Goal: Information Seeking & Learning: Learn about a topic

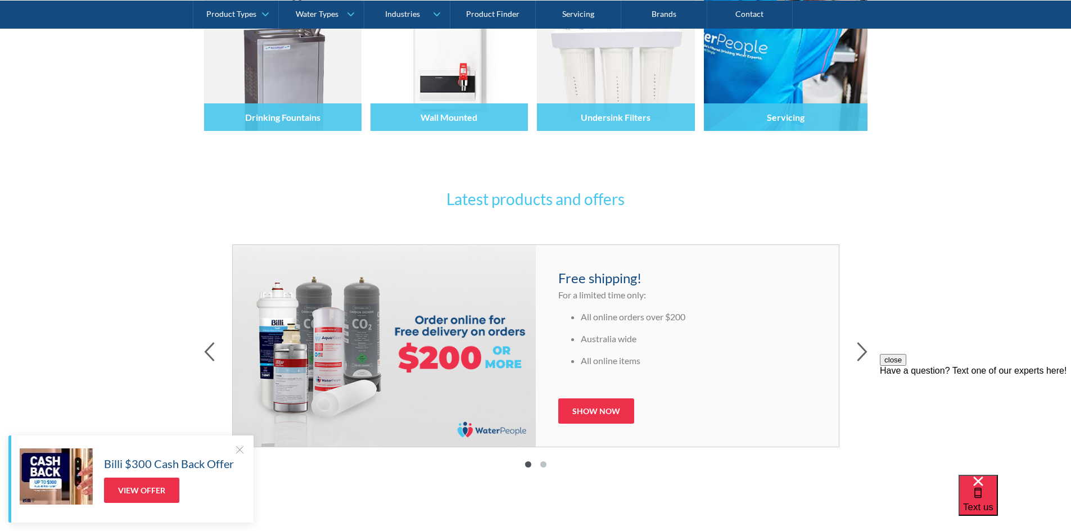
scroll to position [506, 0]
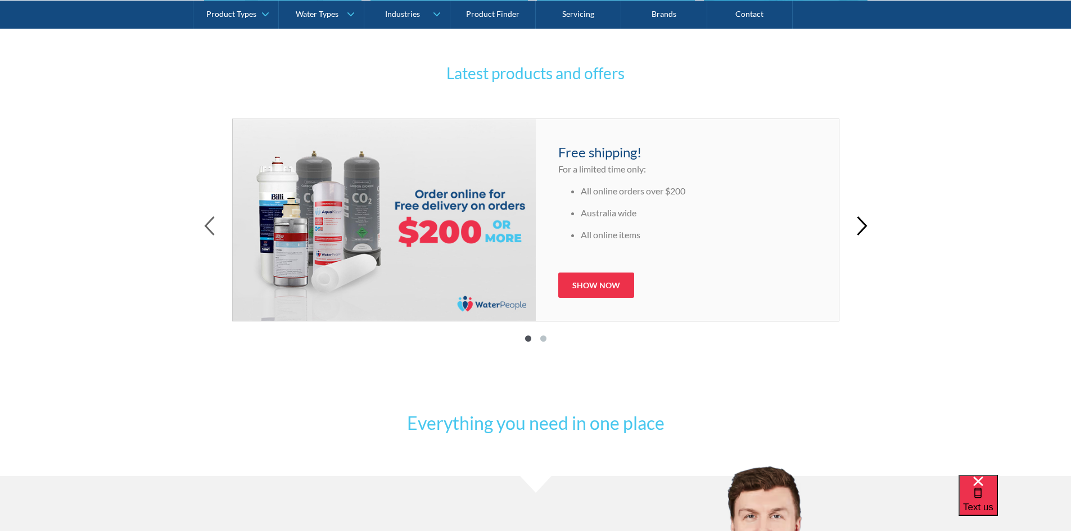
click at [861, 229] on icon "button" at bounding box center [862, 226] width 11 height 20
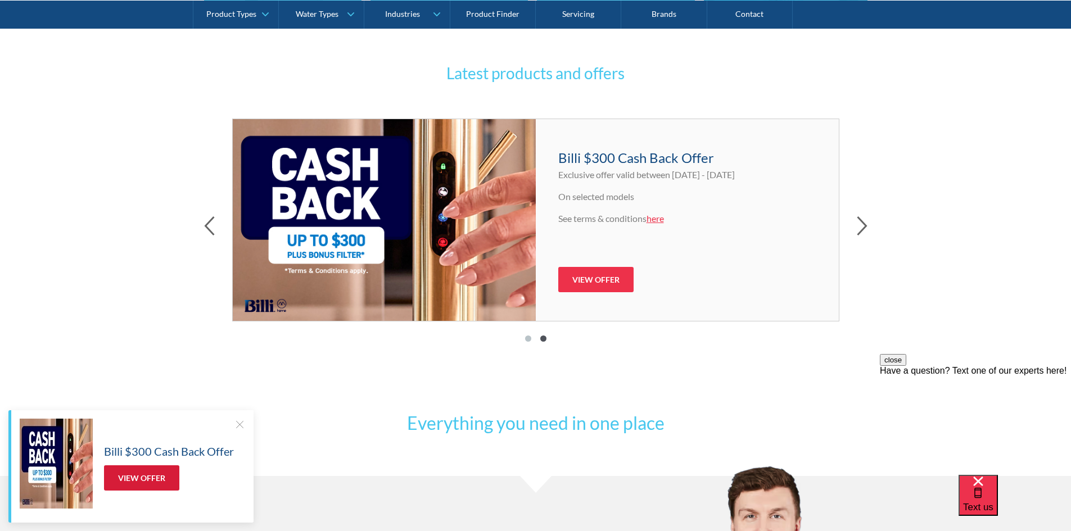
click at [135, 477] on link "View Offer" at bounding box center [141, 477] width 75 height 25
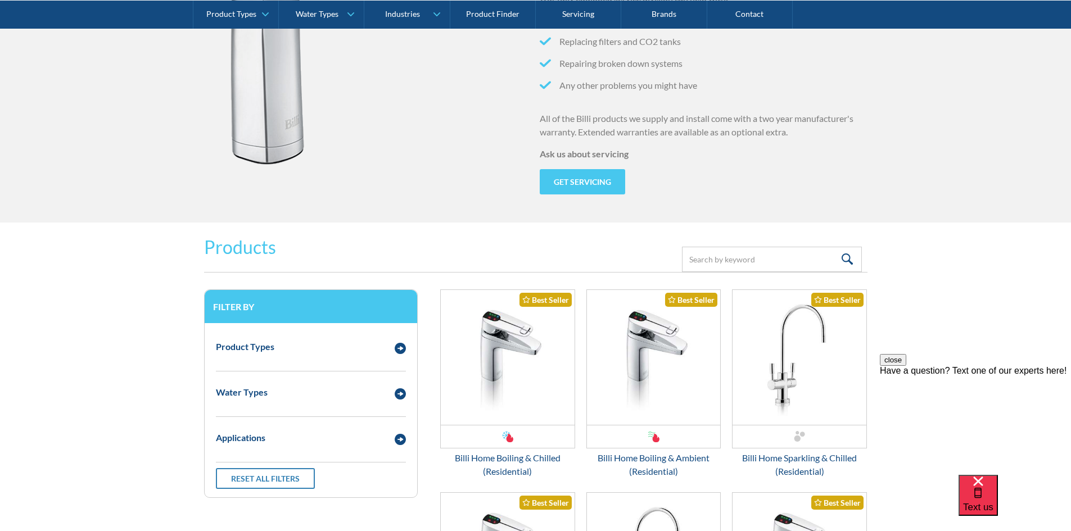
scroll to position [1237, 0]
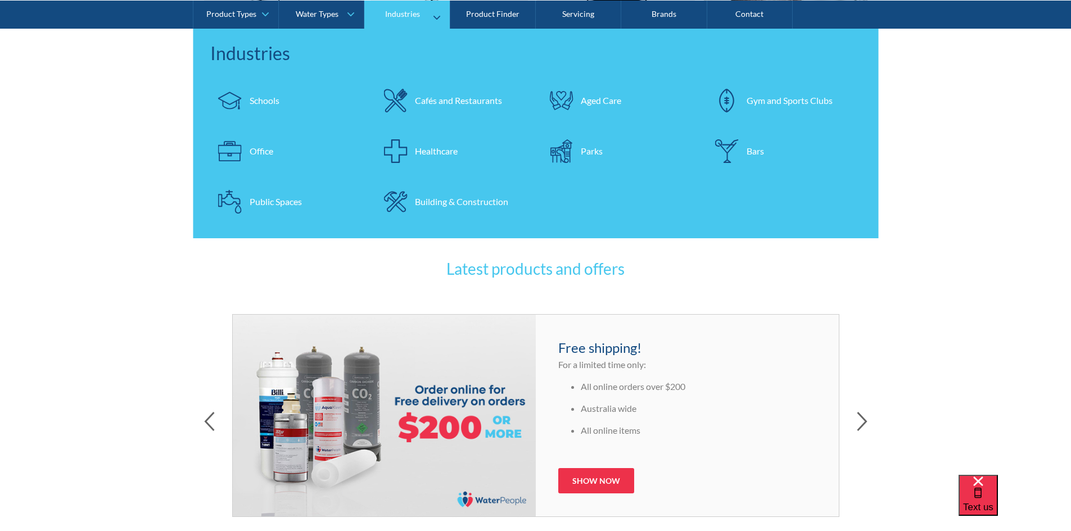
scroll to position [450, 0]
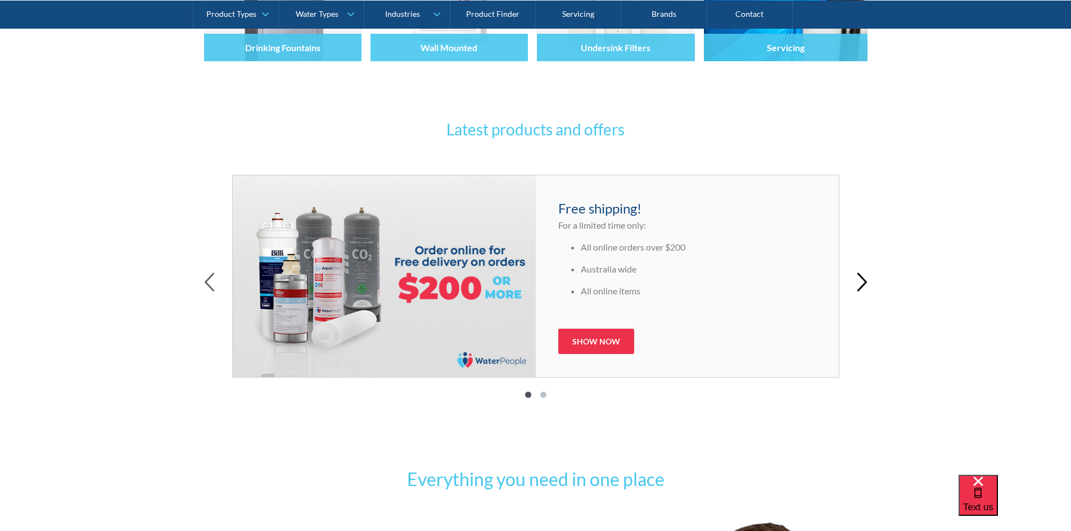
click at [857, 284] on icon "button" at bounding box center [862, 283] width 11 height 20
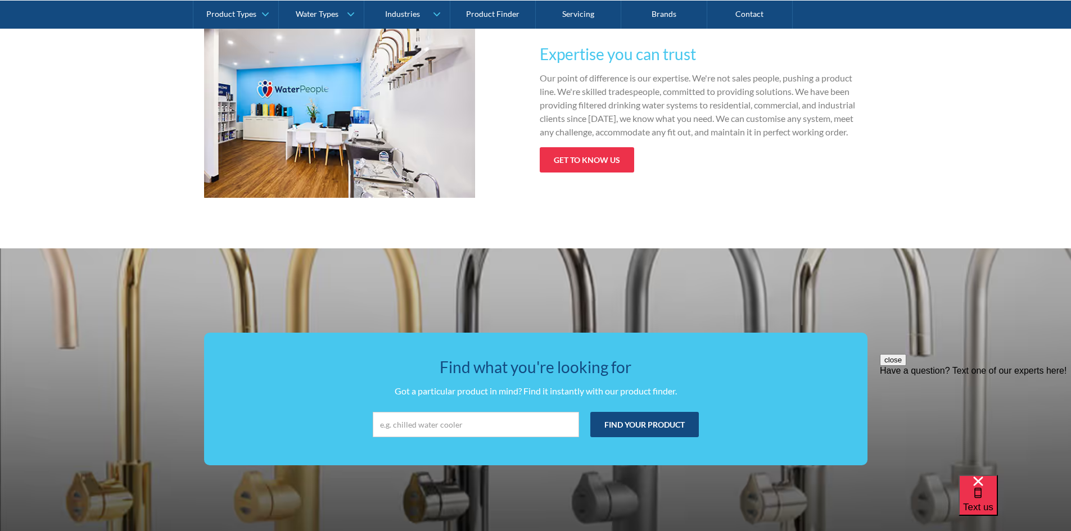
scroll to position [1778, 0]
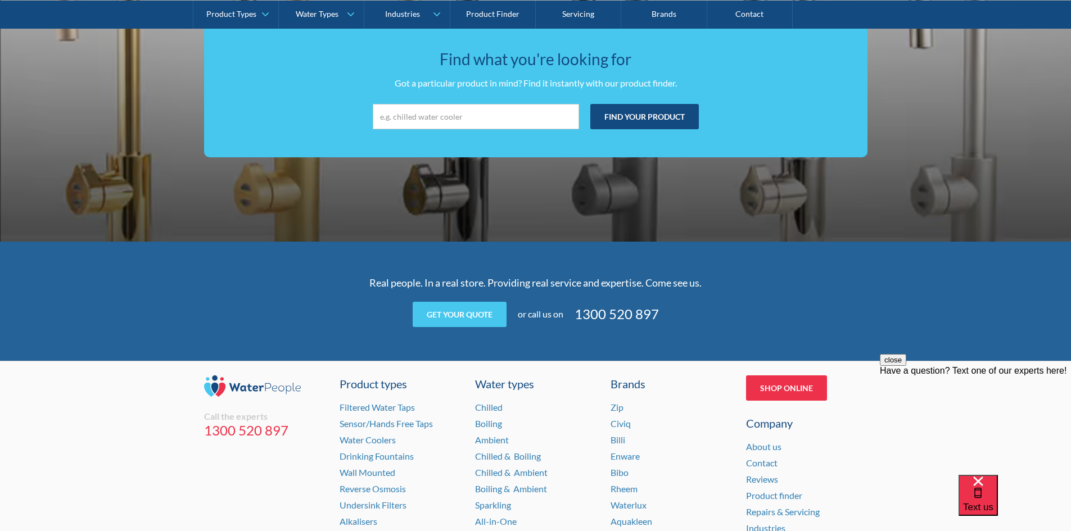
scroll to position [2228, 0]
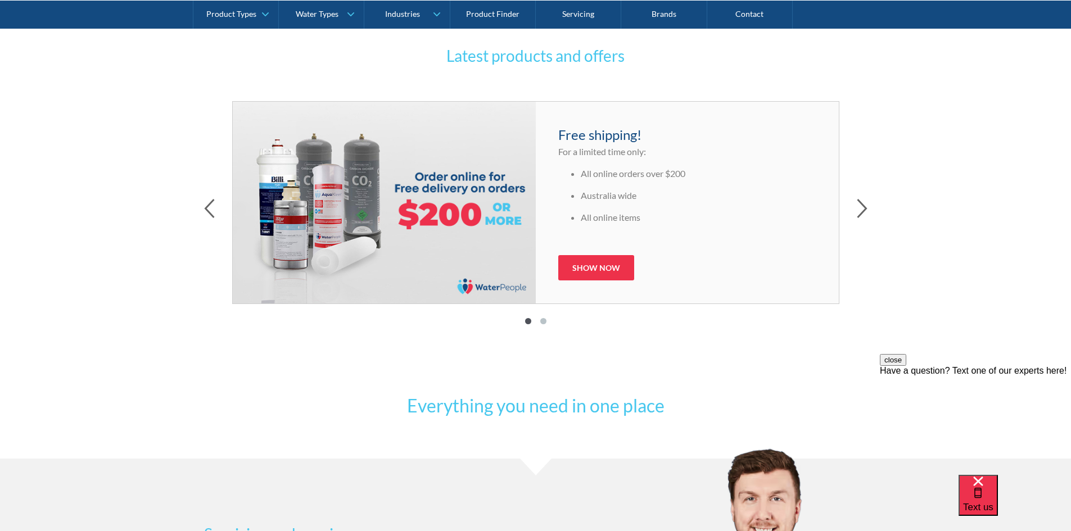
scroll to position [506, 0]
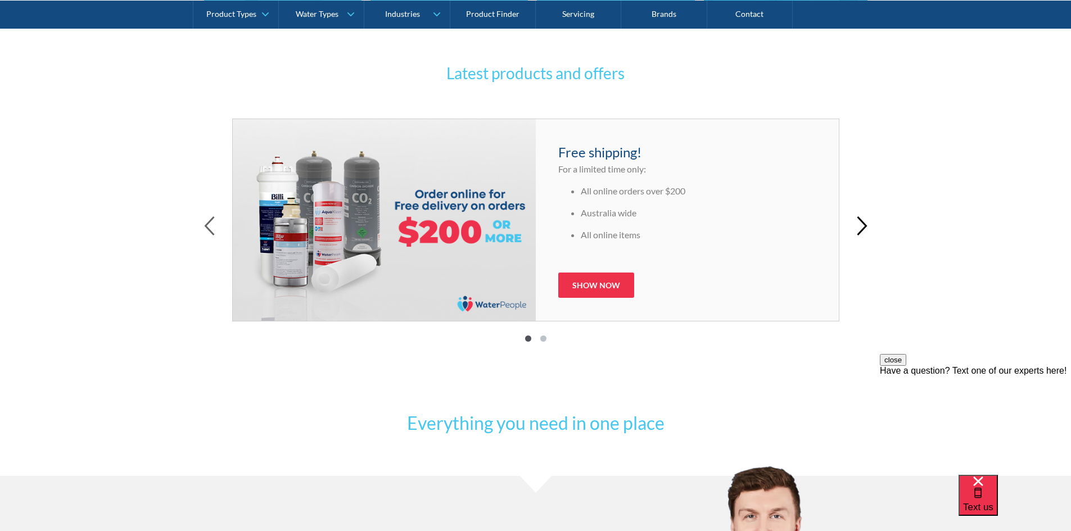
click at [863, 229] on icon "button" at bounding box center [861, 226] width 8 height 18
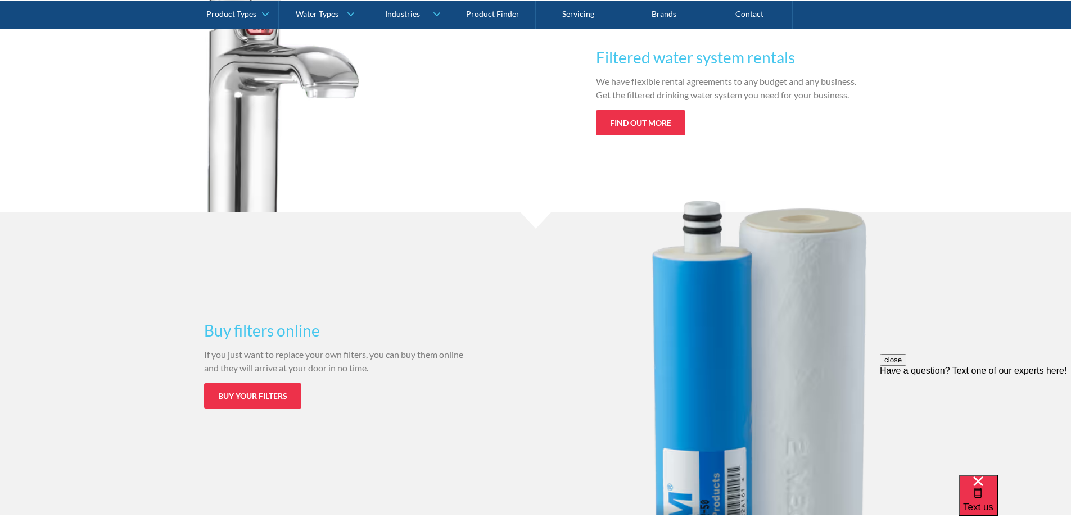
scroll to position [1103, 0]
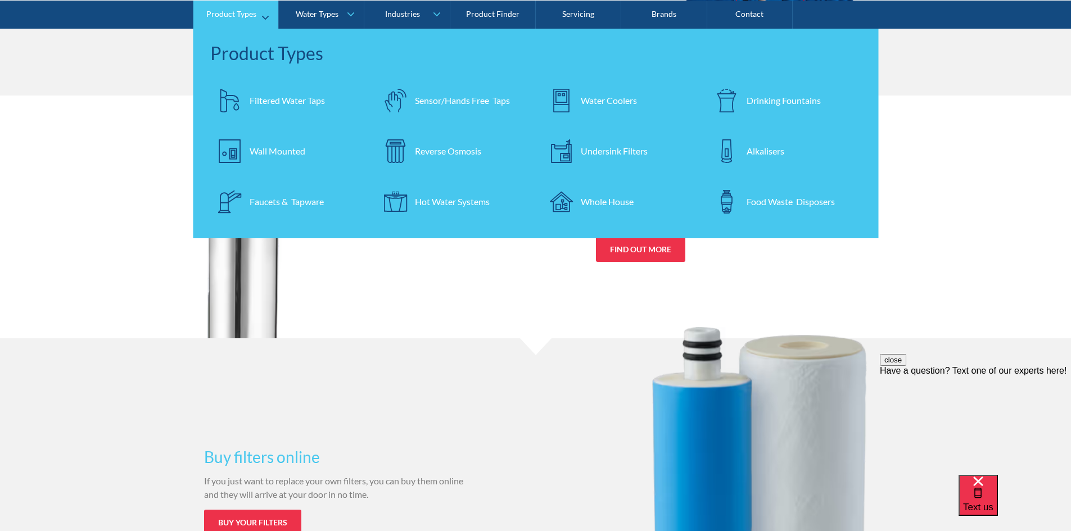
click at [281, 110] on link "Filtered Water Taps" at bounding box center [287, 99] width 155 height 39
click at [273, 95] on div "Filtered Water Taps" at bounding box center [287, 99] width 75 height 13
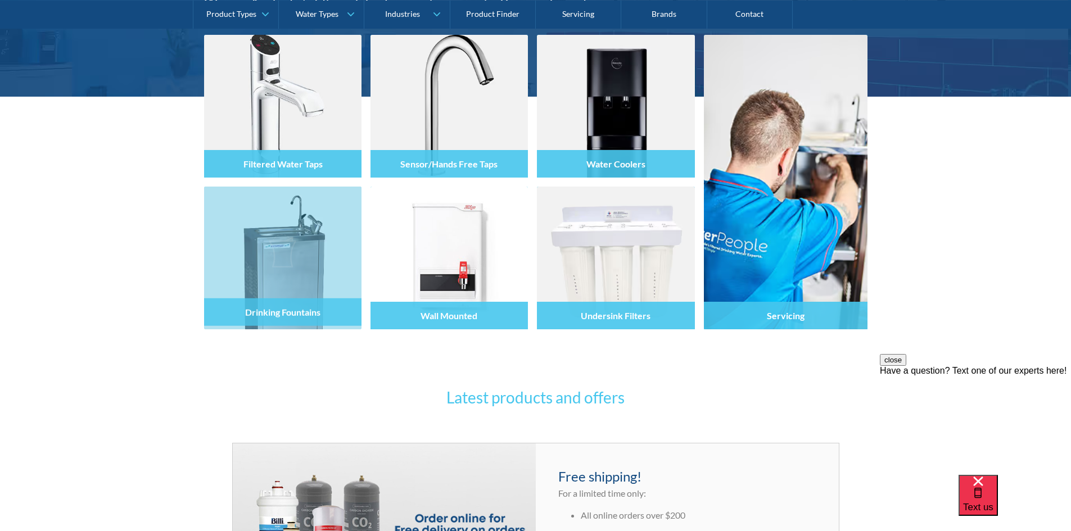
scroll to position [281, 0]
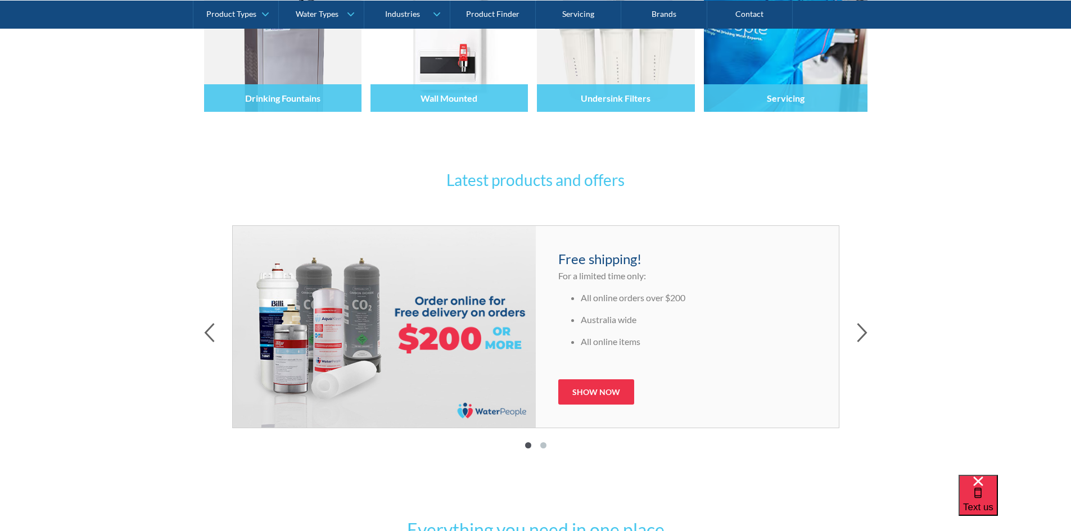
scroll to position [618, 0]
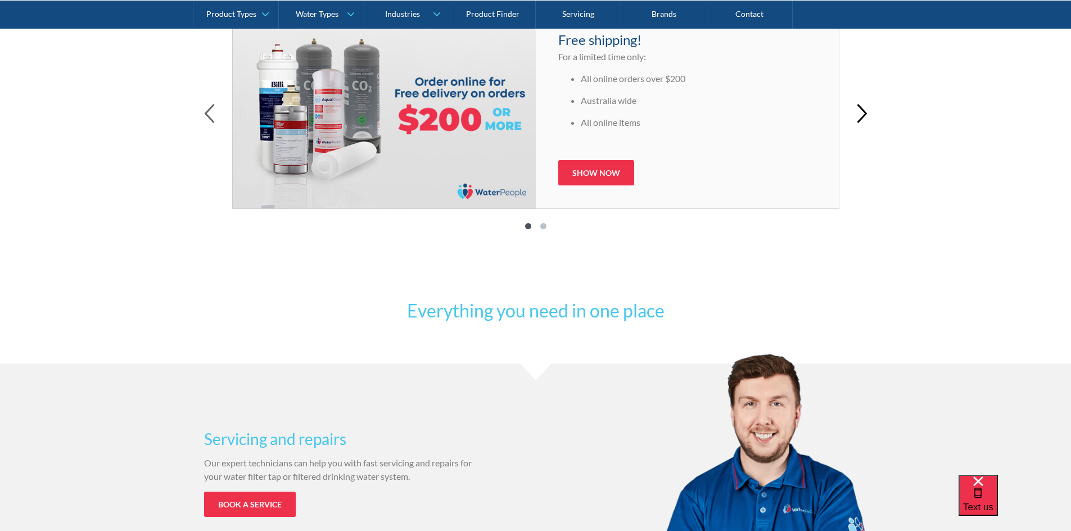
click at [866, 115] on icon "button" at bounding box center [861, 114] width 8 height 18
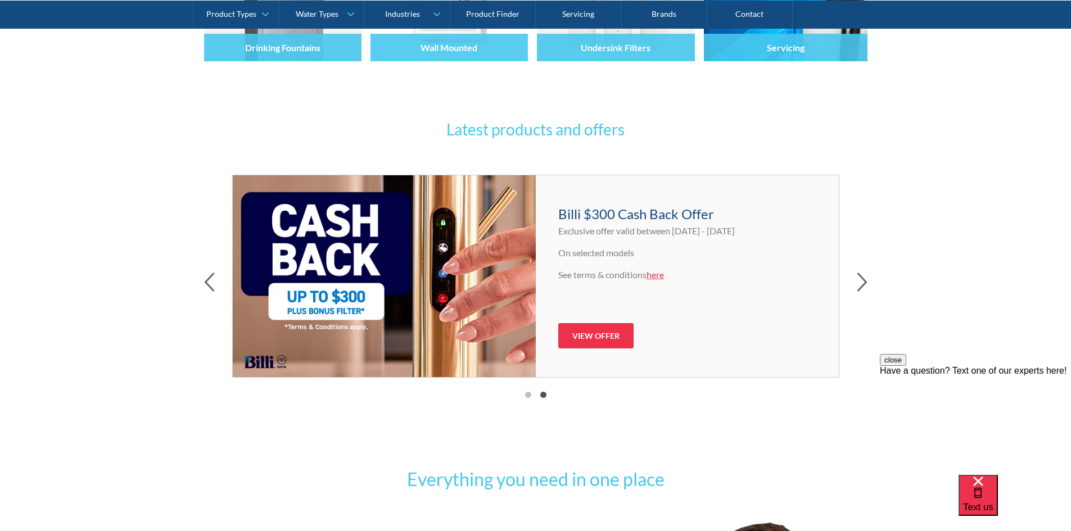
scroll to position [0, 0]
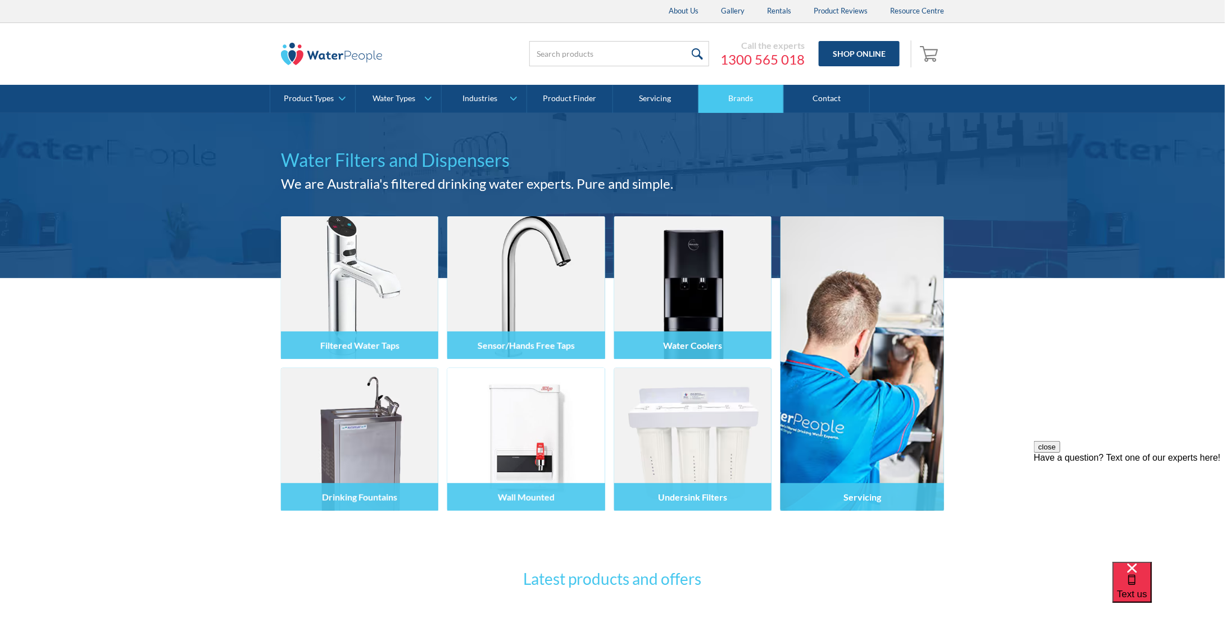
click at [747, 101] on link "Brands" at bounding box center [741, 99] width 85 height 28
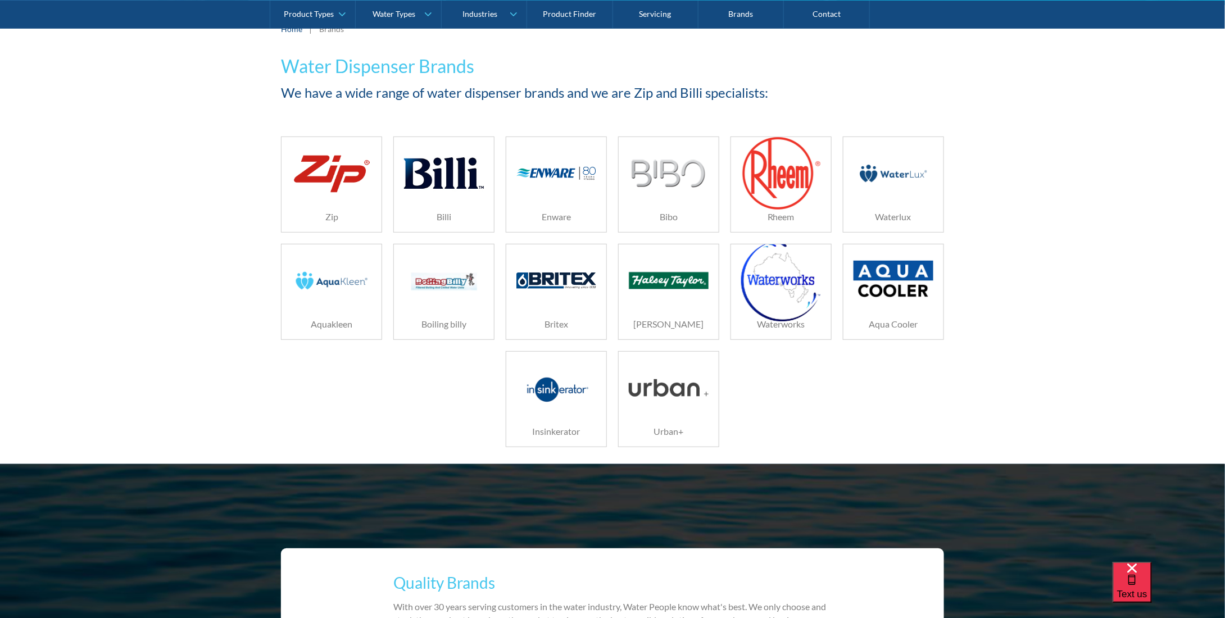
click at [449, 176] on img at bounding box center [444, 173] width 80 height 53
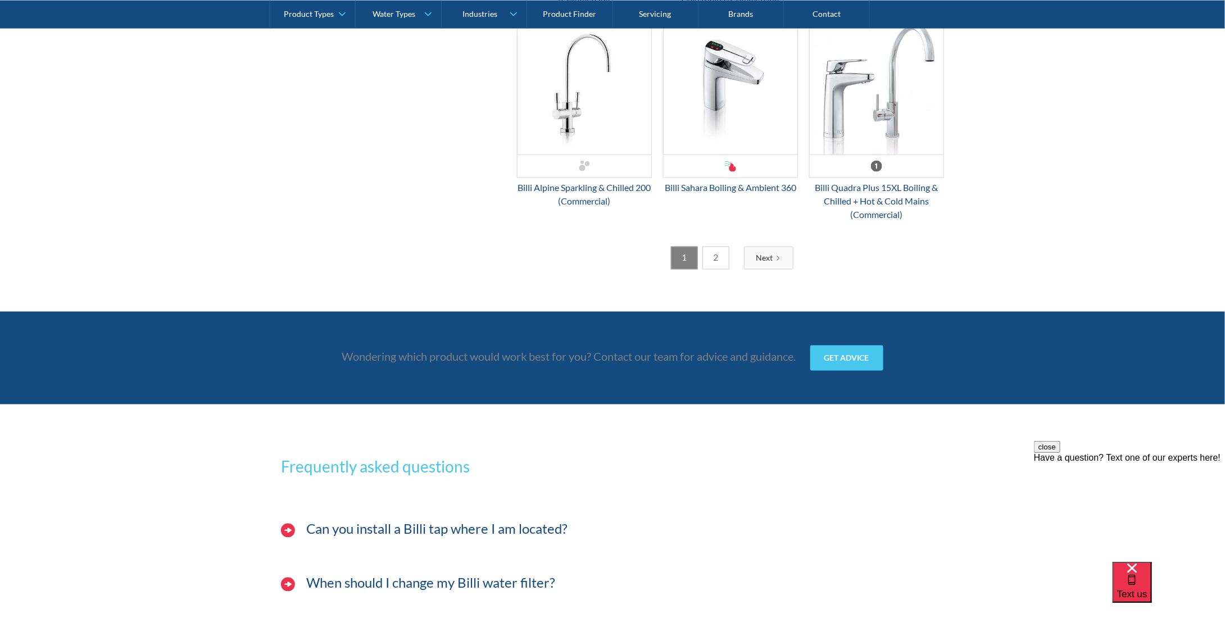
scroll to position [2698, 0]
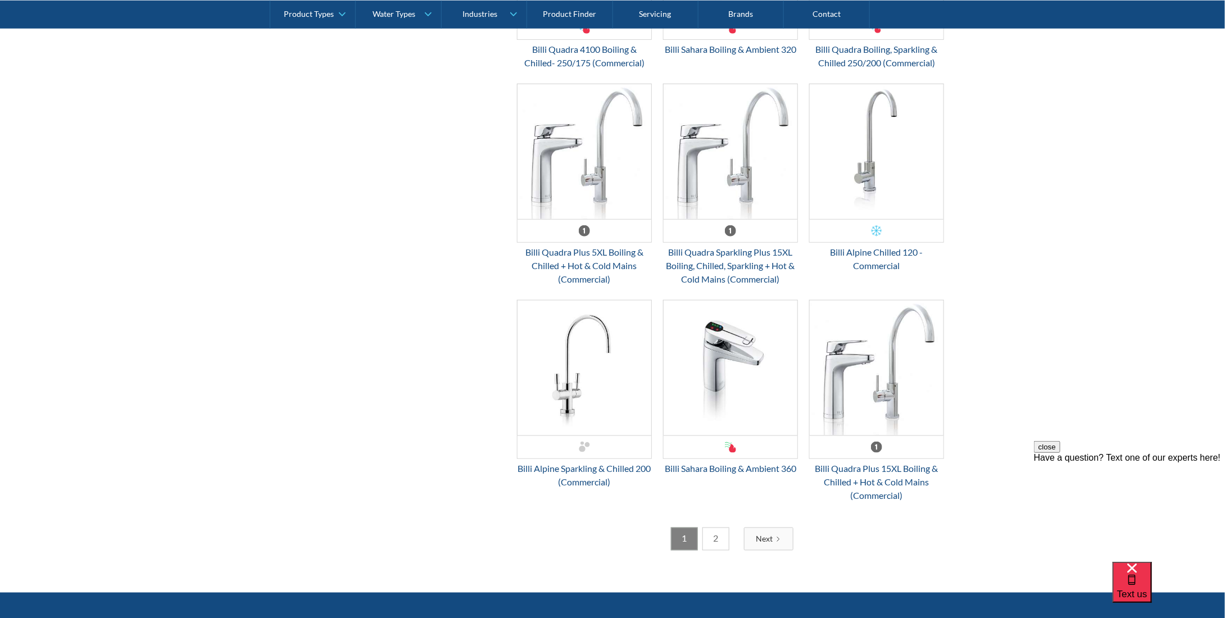
click at [717, 537] on link "2" at bounding box center [716, 539] width 27 height 23
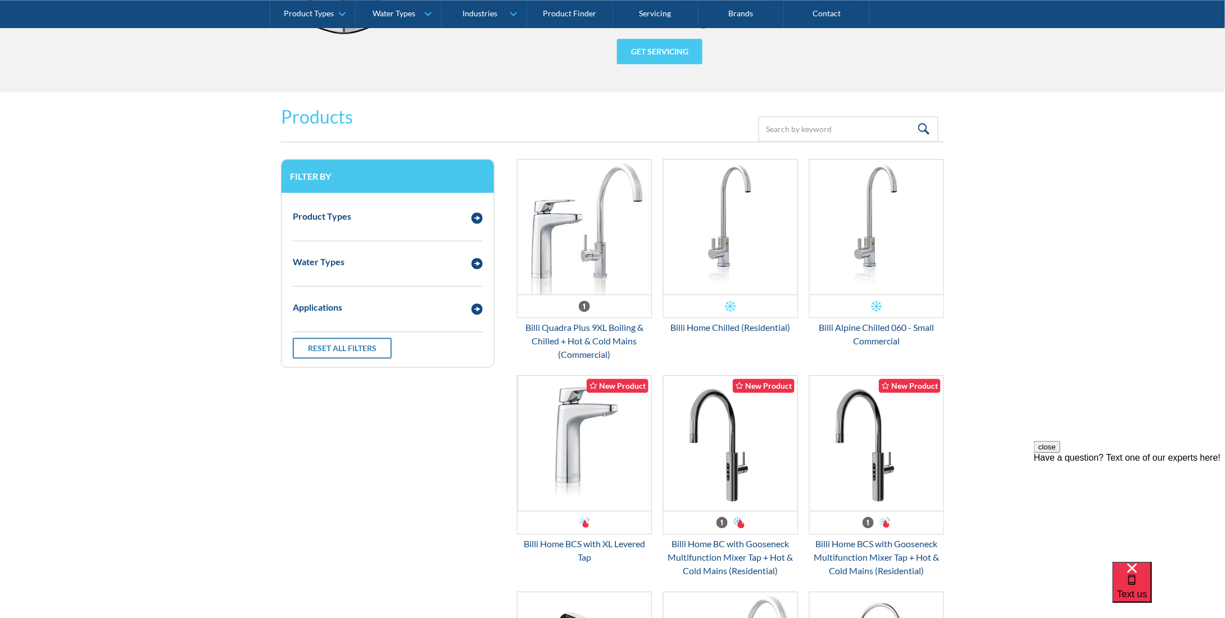
scroll to position [1461, 0]
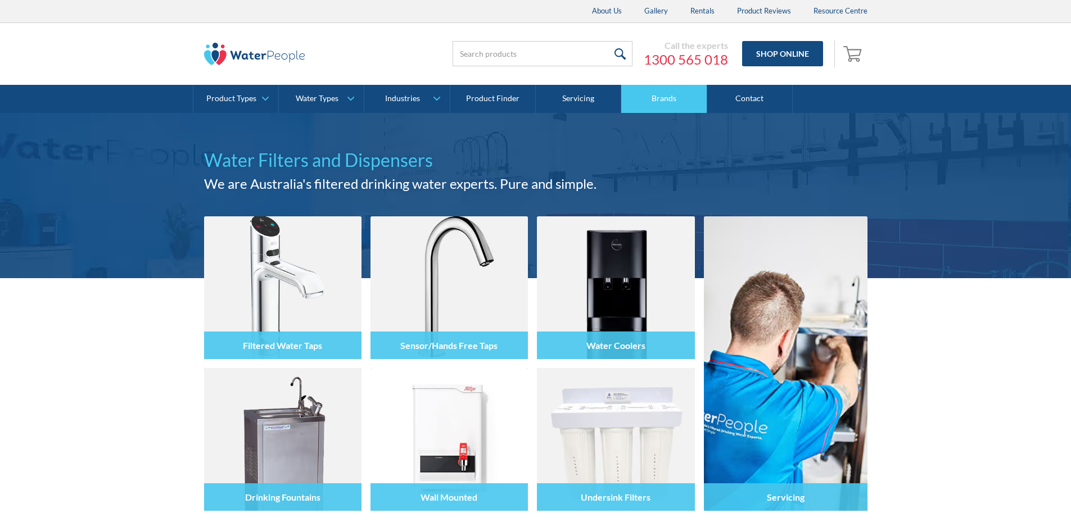
drag, startPoint x: 0, startPoint y: 0, endPoint x: 670, endPoint y: 98, distance: 677.2
click at [670, 98] on link "Brands" at bounding box center [663, 99] width 85 height 28
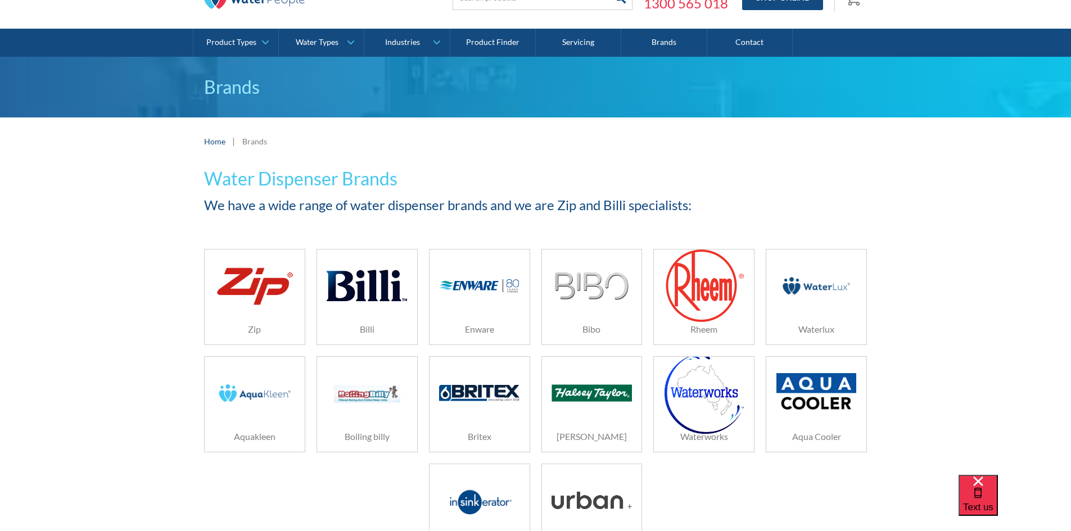
scroll to position [56, 0]
click at [349, 288] on img at bounding box center [367, 285] width 80 height 53
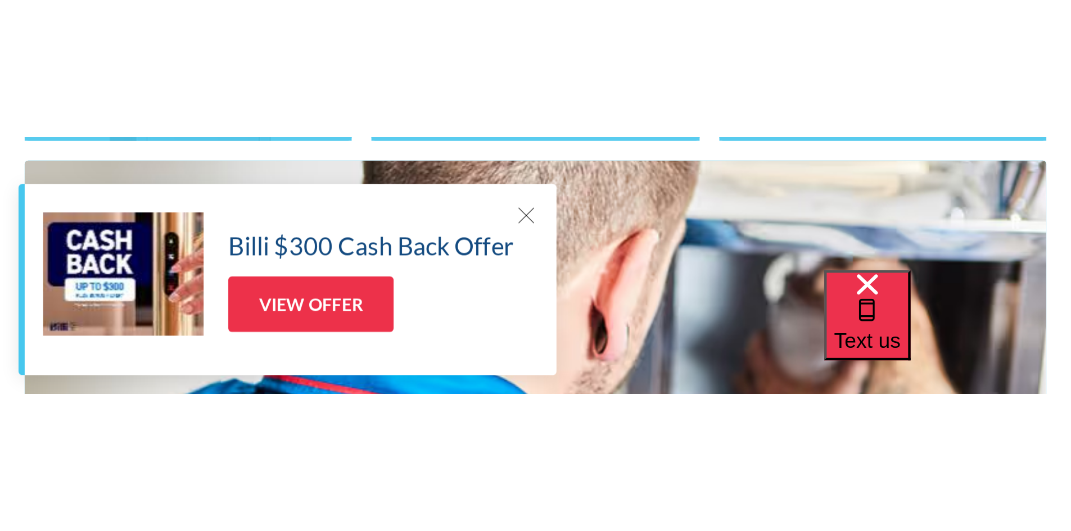
scroll to position [506, 0]
